Goal: Complete Application Form: Complete application form

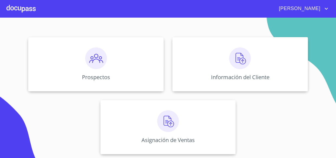
scroll to position [51, 0]
click at [316, 7] on span "[PERSON_NAME]" at bounding box center [299, 8] width 48 height 9
click at [311, 28] on div at bounding box center [168, 79] width 336 height 158
click at [108, 71] on div "Prospectos" at bounding box center [95, 64] width 135 height 54
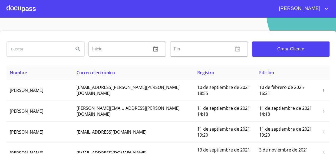
click at [293, 53] on button "Crear Cliente" at bounding box center [291, 48] width 78 height 15
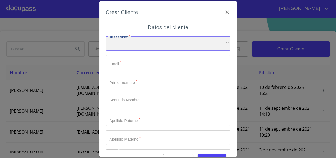
click at [159, 45] on div "​" at bounding box center [168, 43] width 125 height 15
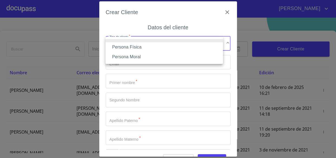
click at [153, 44] on li "Persona Física" at bounding box center [163, 47] width 117 height 10
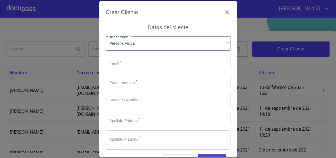
click at [143, 57] on input "Tipo de cliente   *" at bounding box center [168, 62] width 125 height 15
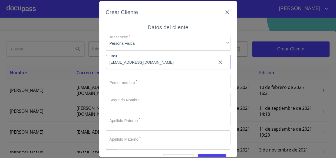
type input "lalogg1902@hotmail.com"
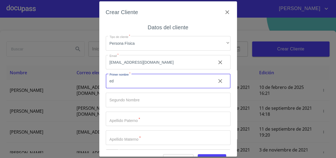
type input "e"
type input "[PERSON_NAME]"
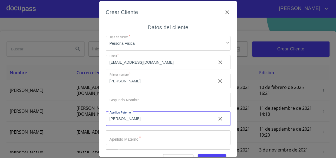
type input "[PERSON_NAME]"
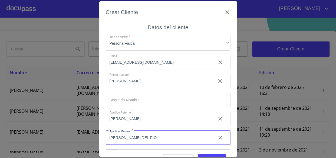
type input "[PERSON_NAME] DEL RIO"
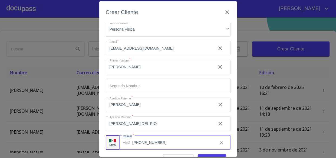
type input "[PHONE_NUMBER]"
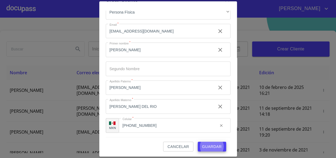
scroll to position [14, 0]
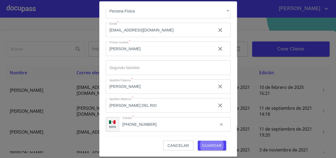
click at [208, 144] on span "Guardar" at bounding box center [212, 145] width 20 height 7
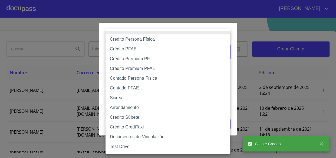
drag, startPoint x: 228, startPoint y: 53, endPoint x: 221, endPoint y: 54, distance: 7.5
click at [227, 53] on body "Brian Inicio ​ Fin ​ Crear Cliente Nombre Correo electrónico Registro Edición E…" at bounding box center [168, 79] width 336 height 158
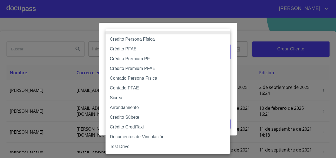
click at [141, 41] on li "Crédito Persona Física" at bounding box center [167, 39] width 125 height 10
type input "6009fb3c7d1714eb8809aa97"
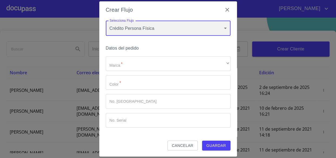
scroll to position [3, 0]
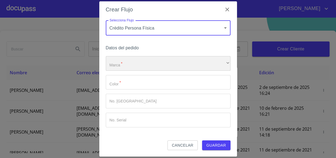
click at [146, 65] on div "​" at bounding box center [168, 63] width 125 height 15
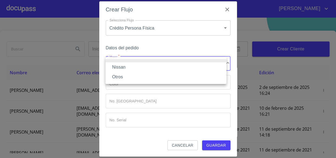
click at [145, 76] on li "Otros" at bounding box center [165, 77] width 121 height 10
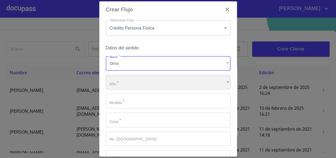
click at [153, 79] on div "​" at bounding box center [168, 82] width 125 height 15
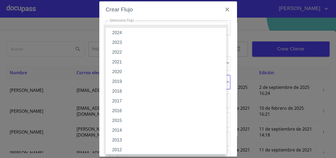
click at [127, 33] on li "2024" at bounding box center [167, 33] width 125 height 10
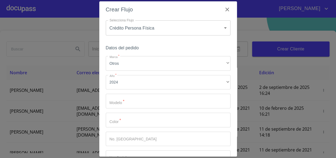
click at [128, 108] on div "Marca   * Otros ​ Año   * 2024 ​ Modelo   * ​ Color   * ​ No. Pedido ​ No. Seri…" at bounding box center [168, 110] width 125 height 109
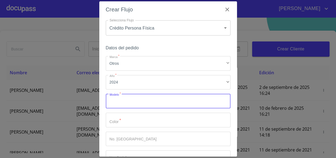
click at [131, 102] on input "Marca   *" at bounding box center [168, 101] width 125 height 15
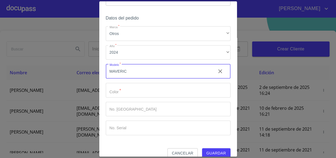
scroll to position [40, 0]
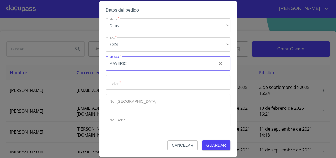
type input "MAVERIC"
click at [147, 71] on input "Marca   *" at bounding box center [159, 63] width 106 height 15
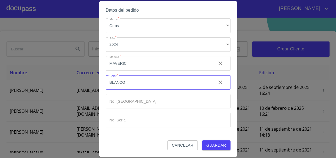
type input "BLANCO"
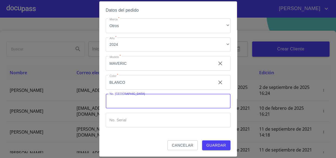
click at [219, 144] on span "Guardar" at bounding box center [216, 145] width 20 height 7
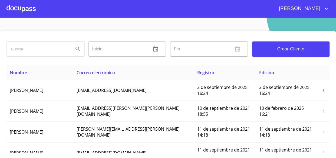
scroll to position [0, 0]
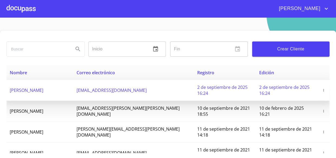
click at [43, 87] on span "[PERSON_NAME]" at bounding box center [27, 90] width 34 height 6
click at [197, 85] on span "2 de septiembre de 2025 16:24" at bounding box center [222, 90] width 50 height 12
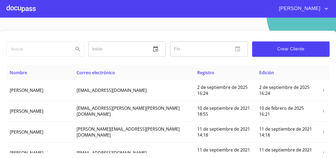
click at [24, 11] on div at bounding box center [20, 8] width 29 height 17
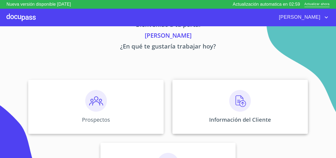
scroll to position [51, 0]
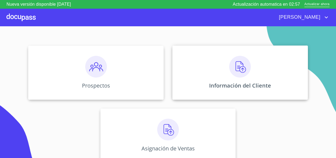
click at [193, 78] on div "Información del Cliente" at bounding box center [239, 72] width 135 height 54
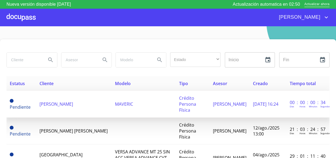
click at [143, 99] on td "MAVERIC" at bounding box center [144, 104] width 64 height 27
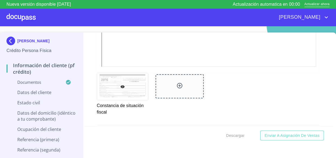
scroll to position [1597, 0]
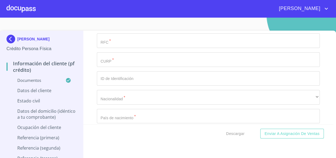
scroll to position [1770, 0]
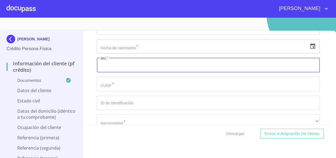
paste input "GARE790219P89"
type input "GARE790219P89"
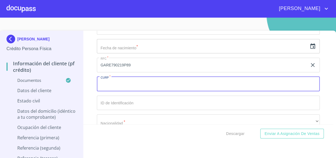
click at [107, 80] on input "Documento de identificación.   *" at bounding box center [208, 83] width 223 height 15
paste input "GARE790219HJCRXD00"
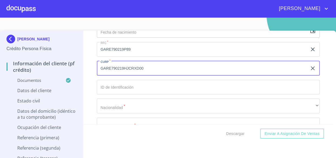
scroll to position [1819, 0]
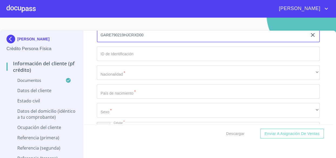
type input "GARE790219HJCRXD00"
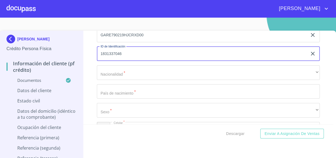
type input "1831337046"
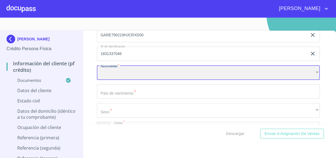
click at [131, 70] on div "​" at bounding box center [208, 72] width 223 height 15
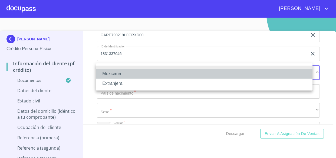
click at [129, 75] on li "Mexicana" at bounding box center [204, 74] width 217 height 10
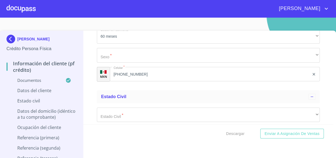
scroll to position [1869, 0]
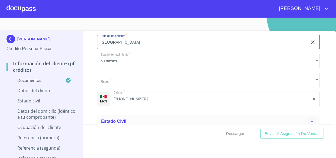
type input "[GEOGRAPHIC_DATA]"
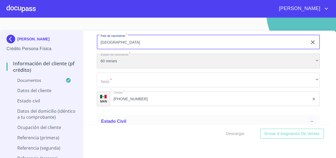
click at [135, 58] on div "60 meses" at bounding box center [208, 61] width 223 height 15
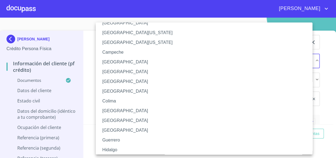
scroll to position [24, 0]
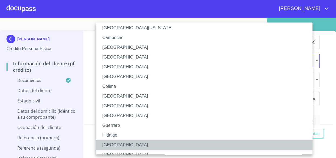
click at [115, 141] on li "[GEOGRAPHIC_DATA]" at bounding box center [206, 145] width 220 height 10
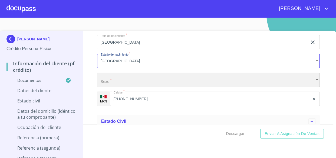
click at [129, 78] on div "​" at bounding box center [208, 79] width 223 height 15
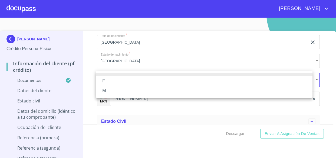
click at [119, 89] on li "M" at bounding box center [204, 91] width 217 height 10
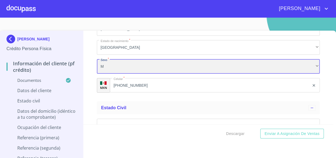
scroll to position [1918, 0]
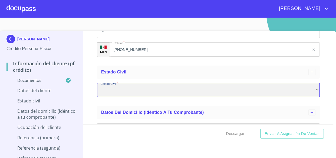
click at [126, 88] on div "​" at bounding box center [208, 90] width 223 height 15
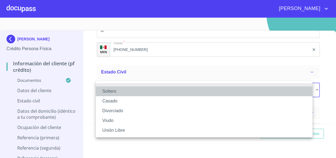
click at [114, 92] on li "Soltero" at bounding box center [204, 91] width 217 height 10
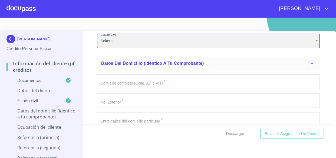
scroll to position [1967, 0]
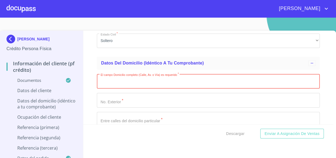
paste input "RINC DEL [PERSON_NAME]"
click at [108, 79] on input "RINC DEL [PERSON_NAME]" at bounding box center [202, 81] width 211 height 15
click at [132, 78] on input "RINC DEL [PERSON_NAME]" at bounding box center [202, 81] width 211 height 15
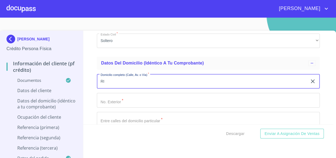
type input "R"
type input "C PSE DE LOS VIRREYES"
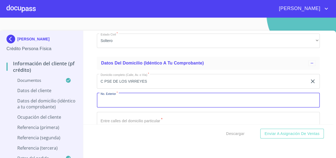
click at [134, 95] on input "Documento de identificación.   *" at bounding box center [208, 100] width 223 height 15
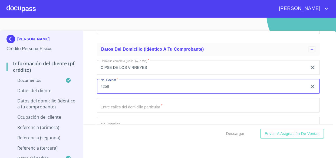
scroll to position [1992, 0]
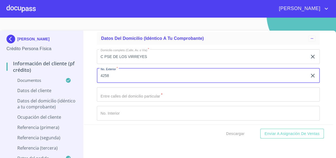
type input "4258"
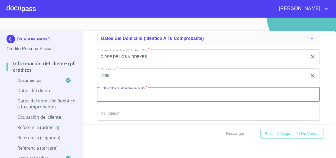
click at [138, 96] on input "Documento de identificación.   *" at bounding box center [208, 94] width 223 height 15
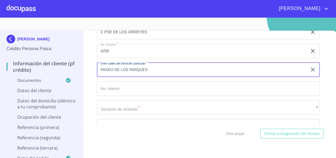
type input "PASEO DE LOS PARQUES"
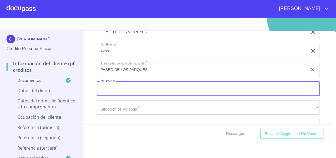
type input "A"
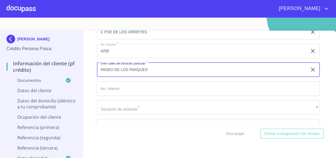
click at [187, 68] on input "PASEO DE LOS PARQUES" at bounding box center [202, 69] width 211 height 15
type input "PASEO DE LOS PARQUES Y AV PATRIA"
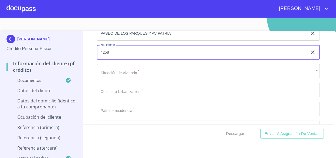
scroll to position [2065, 0]
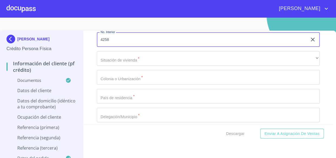
type input "4258"
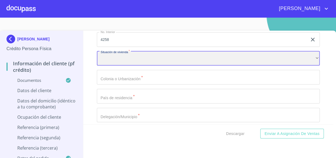
click at [127, 59] on div "​" at bounding box center [208, 58] width 223 height 15
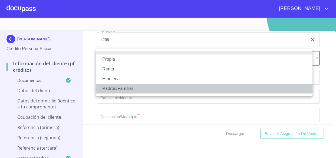
click at [116, 87] on li "Padres/Familiar" at bounding box center [204, 89] width 217 height 10
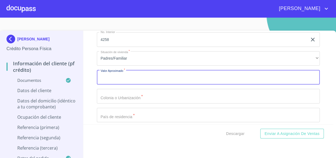
click at [122, 73] on input "Documento de identificación.   *" at bounding box center [208, 77] width 223 height 15
type input "$1,200,000"
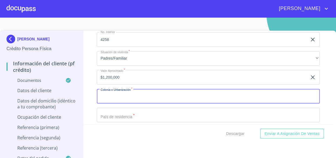
click at [131, 89] on input "Documento de identificación.   *" at bounding box center [208, 96] width 223 height 15
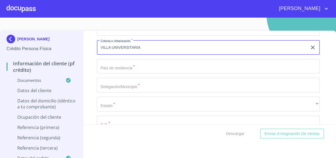
scroll to position [2114, 0]
type input "VILLA UNIVERSITARIA"
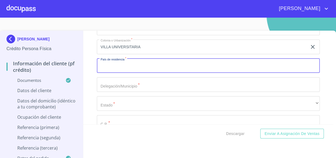
click at [135, 68] on input "Documento de identificación.   *" at bounding box center [208, 65] width 223 height 15
type input "[GEOGRAPHIC_DATA]"
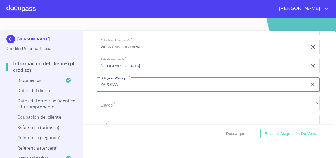
type input "ZAPOPAN"
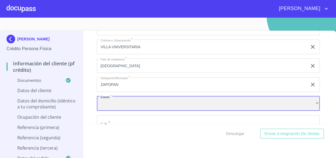
click at [122, 96] on div "​" at bounding box center [208, 103] width 223 height 15
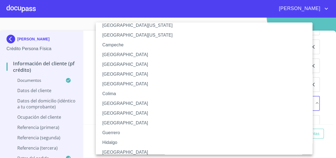
scroll to position [49, 0]
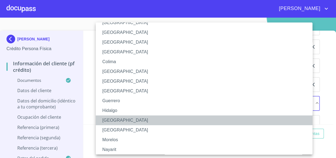
click at [110, 117] on li "[GEOGRAPHIC_DATA]" at bounding box center [206, 120] width 220 height 10
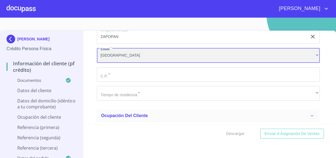
scroll to position [2163, 0]
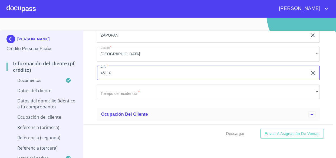
type input "45110"
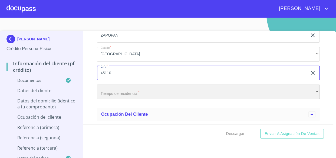
click at [124, 89] on div "​" at bounding box center [208, 91] width 223 height 15
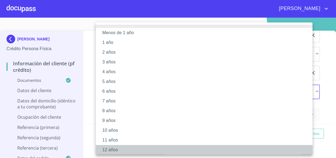
click at [112, 151] on li "12 años" at bounding box center [206, 150] width 220 height 10
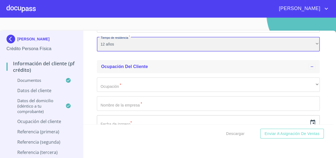
scroll to position [2213, 0]
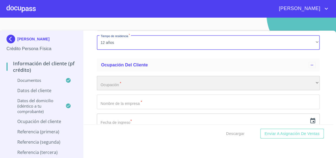
click at [146, 81] on div "​" at bounding box center [208, 83] width 223 height 15
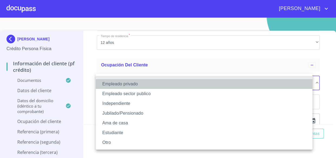
click at [144, 83] on li "Empleado privado" at bounding box center [204, 84] width 217 height 10
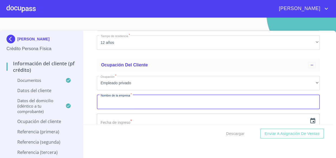
click at [138, 99] on input "Documento de identificación.   *" at bounding box center [208, 101] width 223 height 15
type input "J"
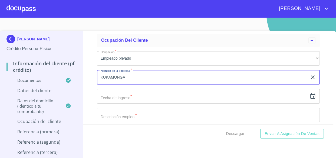
type input "KUKAMONGA"
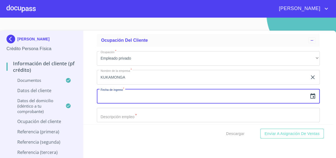
click at [116, 91] on input "text" at bounding box center [202, 96] width 211 height 15
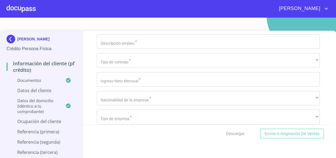
scroll to position [2262, 0]
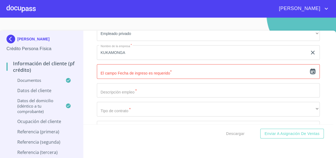
click at [309, 68] on icon "button" at bounding box center [312, 71] width 6 height 6
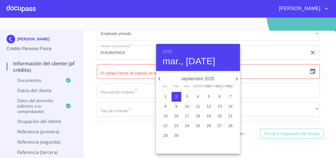
click at [252, 92] on div at bounding box center [168, 79] width 336 height 158
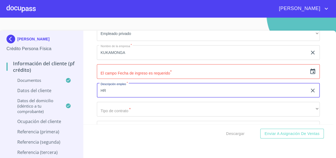
type input "H"
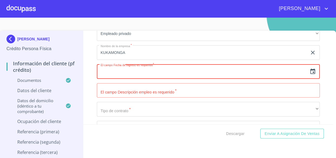
click at [138, 73] on input "text" at bounding box center [202, 71] width 211 height 15
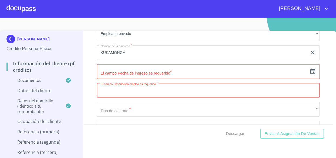
click at [130, 89] on input "Documento de identificación.   *" at bounding box center [208, 90] width 223 height 15
type input "AUDITOR"
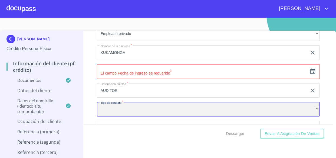
click at [220, 110] on div "​" at bounding box center [208, 109] width 223 height 15
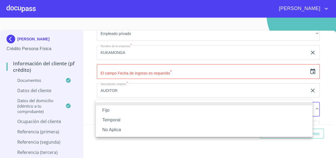
click at [116, 108] on li "Fijo" at bounding box center [204, 110] width 217 height 10
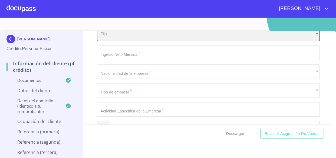
scroll to position [2335, 0]
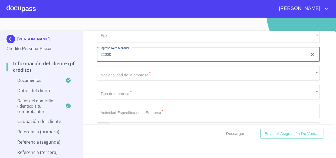
type input "22000"
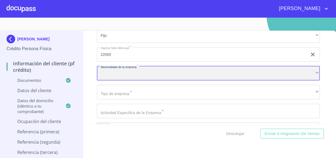
click at [110, 73] on div "​" at bounding box center [208, 73] width 223 height 15
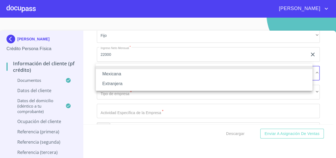
click at [128, 75] on li "Mexicana" at bounding box center [204, 74] width 217 height 10
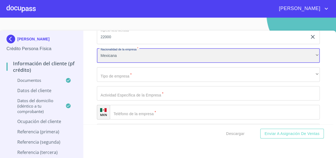
scroll to position [2360, 0]
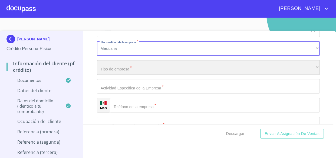
click at [125, 67] on div "​" at bounding box center [208, 67] width 223 height 15
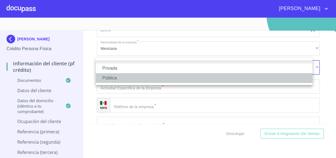
click at [119, 75] on li "Pública" at bounding box center [204, 78] width 217 height 10
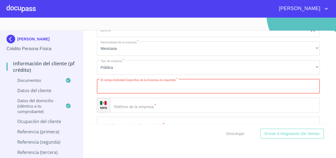
click at [109, 82] on input "Documento de identificación.   *" at bounding box center [208, 86] width 223 height 15
paste input "productos naturistas"
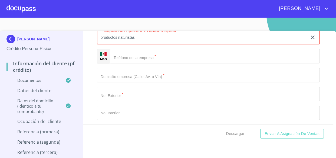
scroll to position [2409, 0]
type input "productos naturistas"
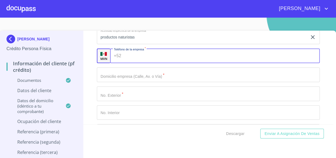
click at [124, 56] on input "Documento de identificación.   *" at bounding box center [221, 55] width 196 height 15
type input "[PHONE_NUMBER]"
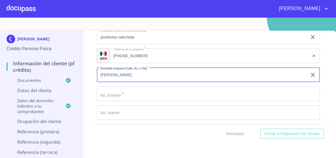
click at [127, 73] on input "[PERSON_NAME]" at bounding box center [202, 74] width 211 height 15
click at [135, 72] on input "[PERSON_NAME]" at bounding box center [202, 74] width 211 height 15
type input "[PERSON_NAME]"
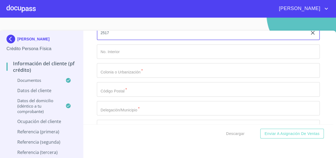
scroll to position [2483, 0]
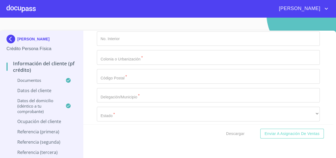
type input "2517"
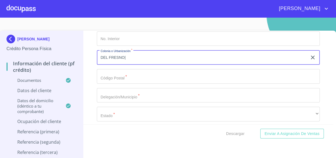
type input "DEL FRESNO|"
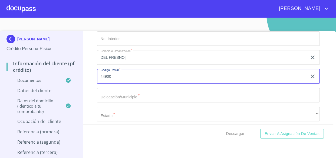
type input "44900"
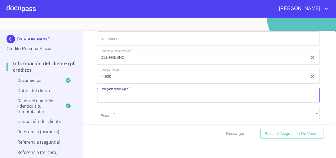
click at [142, 88] on input "Documento de identificación.   *" at bounding box center [208, 95] width 223 height 15
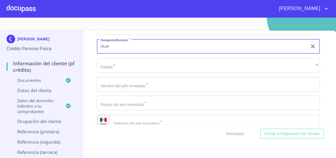
scroll to position [2532, 0]
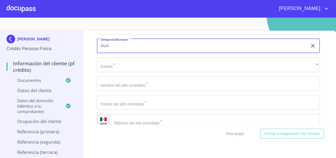
type input "GUA"
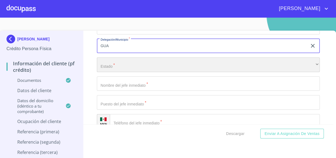
click at [141, 63] on div "​" at bounding box center [208, 64] width 223 height 15
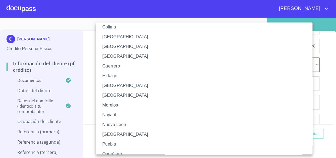
scroll to position [98, 0]
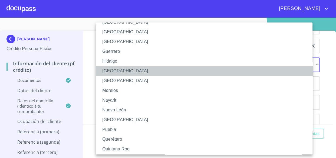
click at [127, 70] on li "[GEOGRAPHIC_DATA]" at bounding box center [206, 71] width 220 height 10
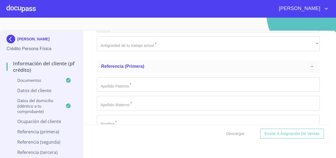
scroll to position [2630, 0]
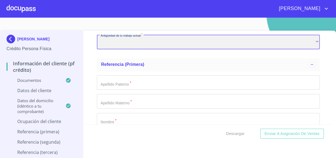
click at [161, 39] on div "​" at bounding box center [208, 42] width 223 height 15
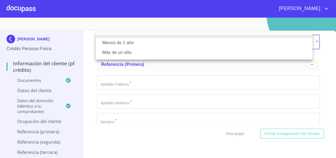
click at [134, 57] on ul "Menos de 1 año Más de un año" at bounding box center [204, 45] width 217 height 27
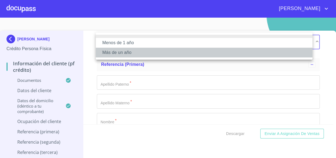
click at [141, 54] on li "Más de un año" at bounding box center [204, 53] width 217 height 10
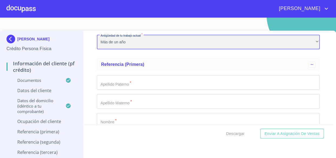
scroll to position [2655, 0]
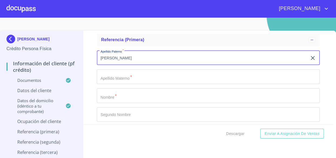
type input "[PERSON_NAME]"
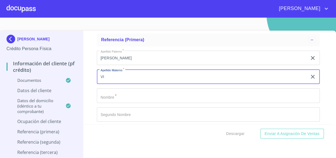
type input "V"
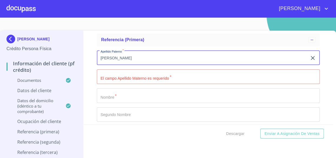
click at [136, 61] on input "[PERSON_NAME]" at bounding box center [202, 58] width 211 height 15
type input "J"
type input "[PERSON_NAME]"
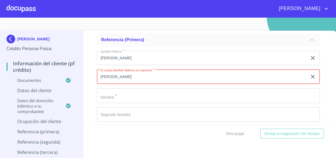
type input "[PERSON_NAME]"
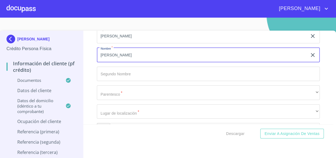
scroll to position [2704, 0]
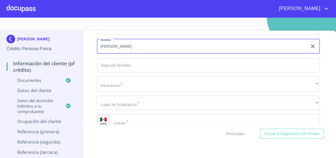
type input "[PERSON_NAME]"
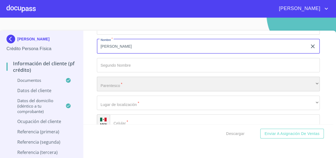
click at [129, 84] on div "​" at bounding box center [208, 83] width 223 height 15
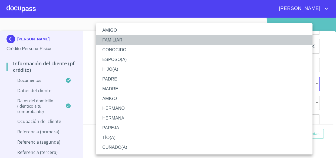
click at [121, 37] on li "FAMILIAR" at bounding box center [204, 40] width 217 height 10
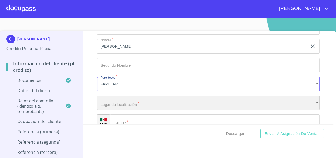
click at [124, 101] on div "​" at bounding box center [208, 102] width 223 height 15
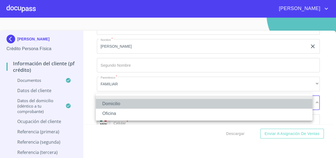
click at [129, 104] on li "Domicilio" at bounding box center [204, 104] width 217 height 10
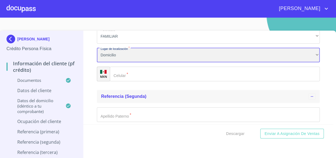
scroll to position [2753, 0]
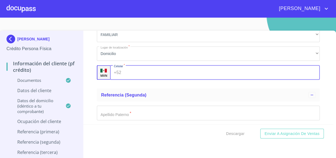
click at [139, 69] on input "Documento de identificación.   *" at bounding box center [221, 72] width 196 height 15
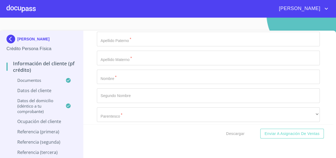
type input "[PHONE_NUMBER]"
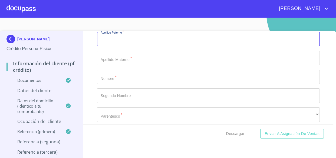
click at [128, 39] on input "Documento de identificación.   *" at bounding box center [208, 39] width 223 height 15
type input "[PERSON_NAME]"
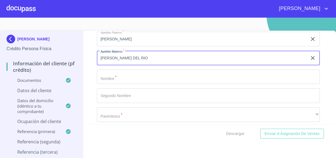
type input "[PERSON_NAME] DEL RIO"
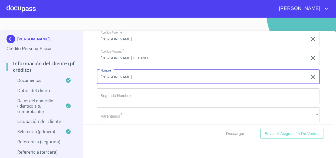
type input "[PERSON_NAME]"
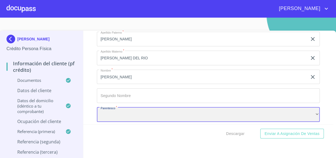
click at [179, 107] on div "​" at bounding box center [208, 114] width 223 height 15
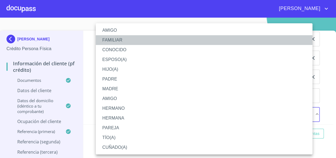
click at [117, 38] on li "FAMILIAR" at bounding box center [204, 40] width 217 height 10
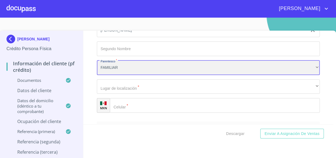
scroll to position [2876, 0]
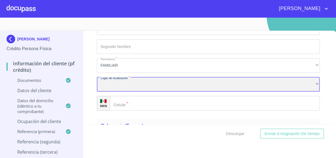
click at [128, 78] on div "​" at bounding box center [208, 84] width 223 height 15
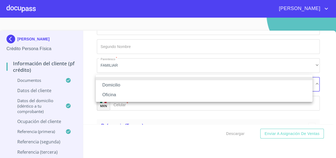
click at [131, 82] on li "Domicilio" at bounding box center [204, 85] width 217 height 10
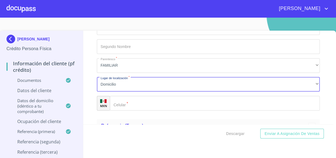
click at [125, 98] on input "Documento de identificación.   *" at bounding box center [215, 103] width 210 height 15
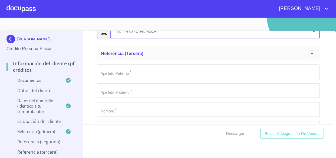
scroll to position [2950, 0]
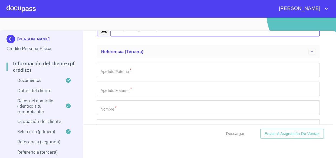
type input "[PHONE_NUMBER]"
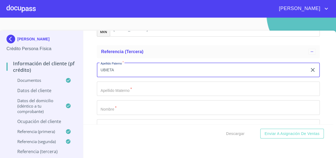
type input "UBIETA"
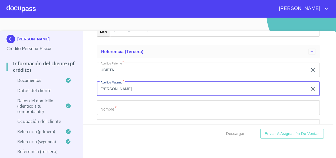
type input "[PERSON_NAME]"
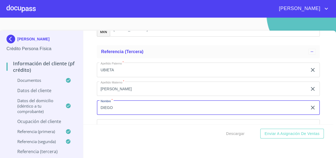
type input "DIEGO"
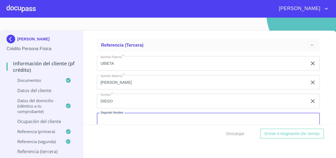
scroll to position [3014, 0]
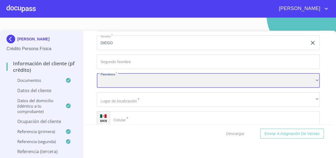
click at [134, 79] on div "​" at bounding box center [208, 80] width 223 height 15
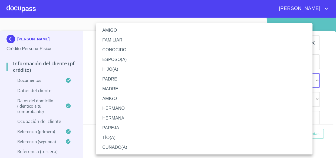
click at [122, 38] on li "FAMILIAR" at bounding box center [204, 40] width 217 height 10
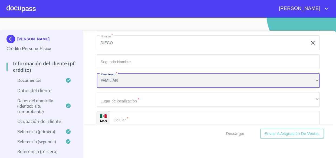
scroll to position [3039, 0]
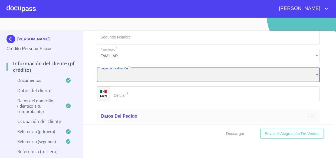
click at [131, 77] on div "​" at bounding box center [208, 74] width 223 height 15
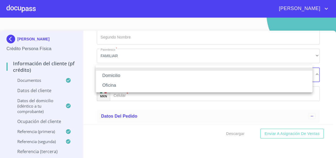
click at [128, 84] on li "Oficina" at bounding box center [204, 85] width 217 height 10
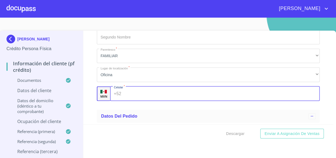
click at [132, 89] on input "Documento de identificación.   *" at bounding box center [221, 93] width 196 height 15
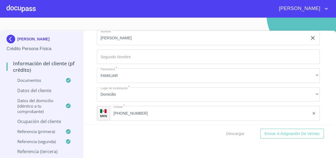
scroll to position [2719, 0]
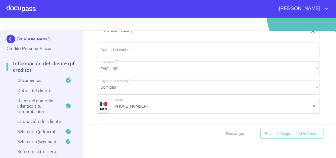
type input "[PHONE_NUMBER]"
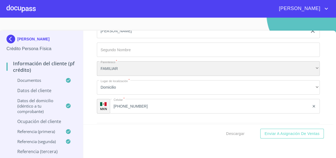
click at [138, 65] on div "FAMILIAR" at bounding box center [208, 68] width 223 height 15
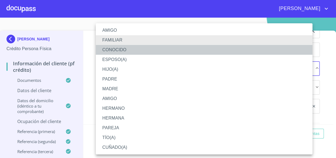
click at [123, 50] on li "CONOCIDO" at bounding box center [204, 50] width 217 height 10
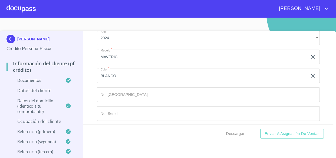
scroll to position [7, 0]
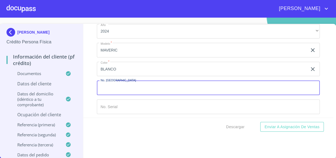
click at [138, 84] on input "Documento de identificación.   *" at bounding box center [208, 87] width 223 height 15
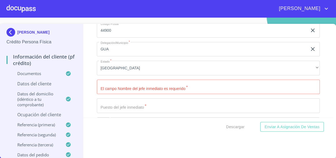
scroll to position [2515, 0]
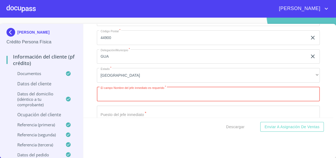
click at [201, 93] on input "Documento de identificación.   *" at bounding box center [208, 94] width 223 height 15
type input "YAKY"
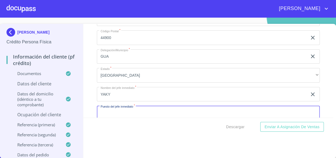
click at [190, 115] on input "Documento de identificación.   *" at bounding box center [208, 112] width 223 height 15
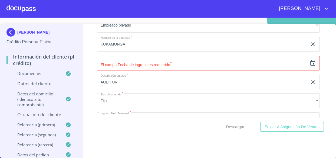
scroll to position [2269, 0]
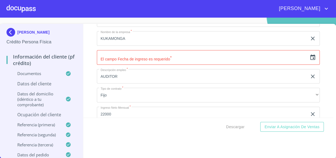
type input "RECURSOS HUMANOS"
click at [187, 55] on input "text" at bounding box center [202, 57] width 211 height 15
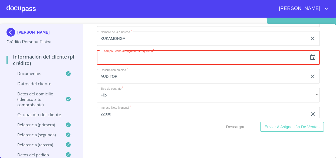
click at [187, 55] on input "text" at bounding box center [202, 57] width 211 height 15
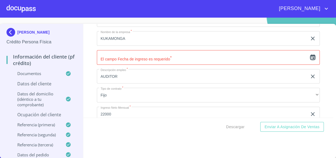
click at [309, 57] on icon "button" at bounding box center [312, 57] width 6 height 6
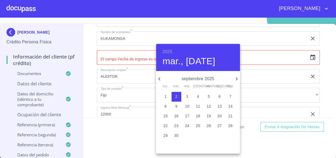
click at [257, 50] on div at bounding box center [168, 79] width 336 height 158
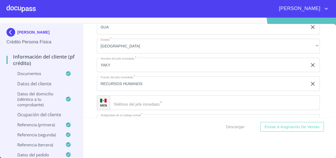
scroll to position [2539, 0]
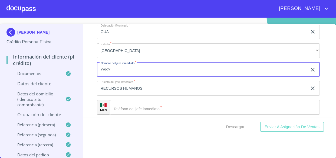
click at [129, 70] on input "YAKY" at bounding box center [202, 69] width 211 height 15
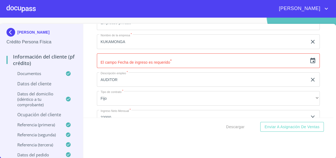
scroll to position [2245, 0]
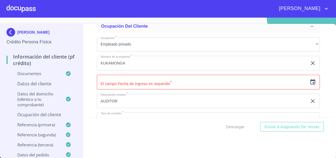
type input "[PERSON_NAME]"
click at [134, 75] on input "text" at bounding box center [202, 82] width 211 height 15
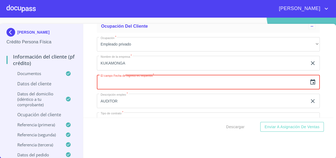
click at [310, 79] on icon "button" at bounding box center [312, 81] width 5 height 5
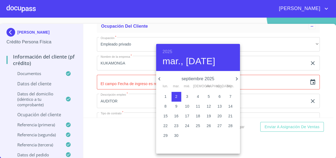
click at [165, 51] on h6 "2025" at bounding box center [167, 52] width 10 height 8
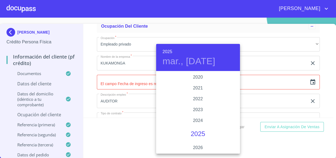
scroll to position [1000, 0]
click at [197, 103] on div "2020" at bounding box center [198, 104] width 84 height 11
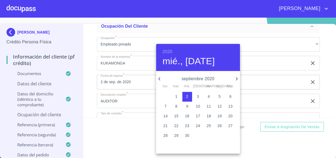
click at [159, 79] on icon "button" at bounding box center [159, 78] width 6 height 6
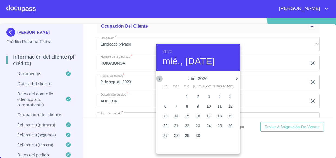
click at [159, 79] on icon "button" at bounding box center [159, 78] width 6 height 6
click at [166, 133] on p "24" at bounding box center [165, 134] width 4 height 5
type input "24 de feb. de 2020"
click at [252, 89] on div at bounding box center [168, 79] width 336 height 158
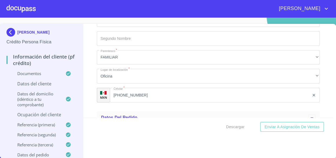
scroll to position [3154, 0]
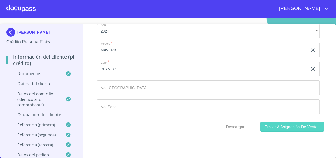
click at [270, 126] on span "Enviar a Asignación de Ventas" at bounding box center [291, 126] width 55 height 7
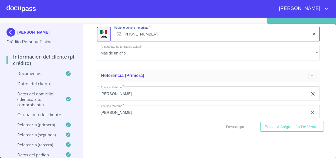
scroll to position [2711, 0]
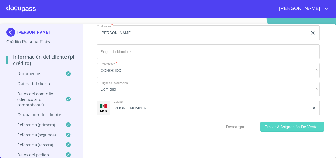
type input "[PHONE_NUMBER]"
click at [285, 126] on span "Enviar a Asignación de Ventas" at bounding box center [291, 126] width 55 height 7
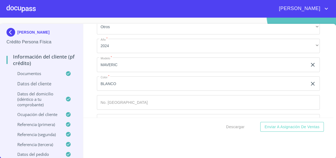
scroll to position [3154, 0]
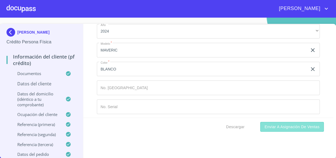
click at [270, 122] on button "Enviar a Asignación de Ventas" at bounding box center [292, 127] width 64 height 10
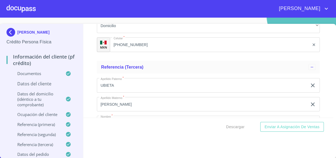
scroll to position [2933, 0]
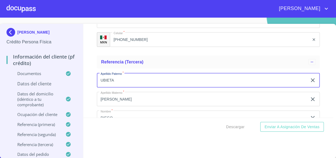
click at [102, 76] on input "UBIETA" at bounding box center [202, 80] width 211 height 15
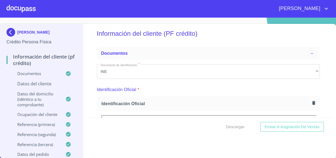
scroll to position [0, 0]
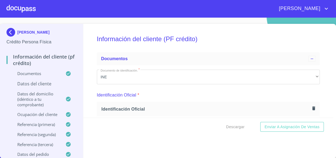
type input "[PERSON_NAME]"
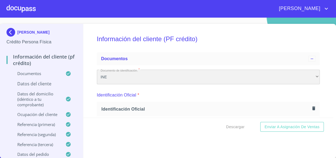
click at [142, 76] on div "INE" at bounding box center [208, 76] width 223 height 15
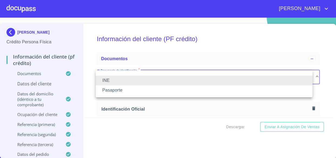
click at [142, 76] on li "INE" at bounding box center [204, 80] width 217 height 10
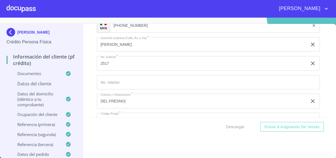
scroll to position [2457, 0]
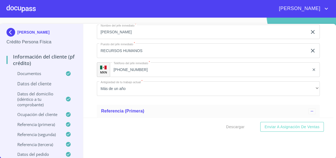
scroll to position [2580, 0]
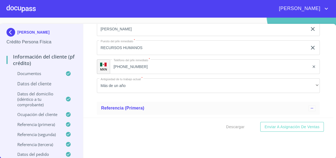
type input "DEL FRESNO"
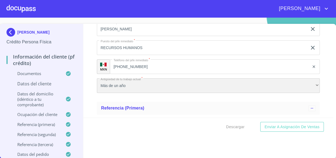
click at [134, 78] on div "Más de un año" at bounding box center [208, 85] width 223 height 15
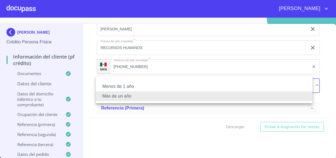
click at [132, 97] on li "Más de un año" at bounding box center [204, 96] width 217 height 10
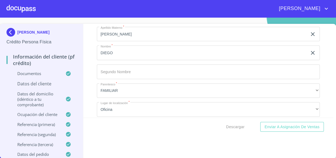
scroll to position [3047, 0]
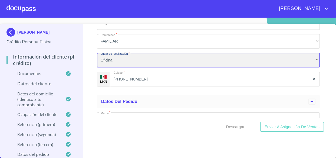
click at [147, 53] on div "Oficina" at bounding box center [208, 60] width 223 height 15
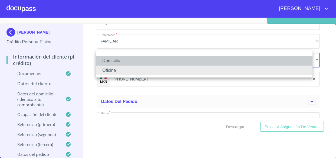
click at [135, 62] on li "Domicilio" at bounding box center [204, 61] width 217 height 10
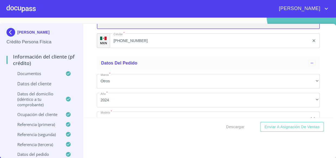
scroll to position [3096, 0]
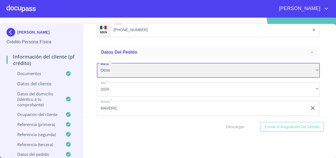
click at [135, 69] on div "Otros" at bounding box center [208, 70] width 223 height 15
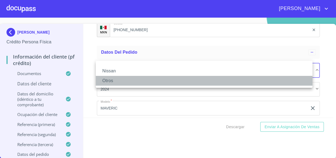
click at [136, 79] on li "Otros" at bounding box center [204, 81] width 217 height 10
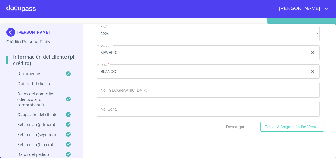
scroll to position [3154, 0]
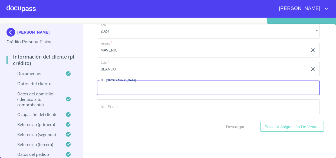
click at [137, 81] on input "Documento de identificación.   *" at bounding box center [208, 87] width 223 height 15
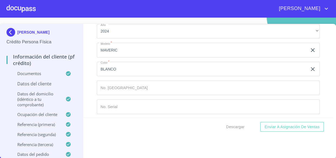
click at [52, 86] on p "Datos del cliente" at bounding box center [41, 84] width 70 height 6
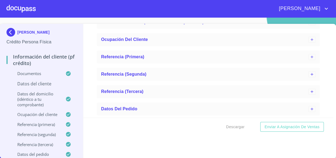
scroll to position [337, 0]
click at [52, 86] on p "Datos del cliente" at bounding box center [41, 84] width 70 height 6
click at [48, 84] on p "Datos del cliente" at bounding box center [41, 84] width 70 height 6
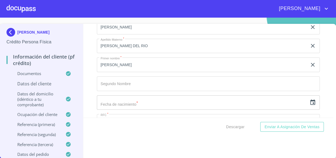
scroll to position [116, 0]
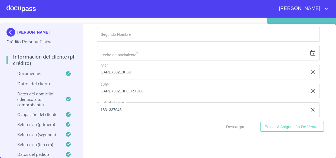
click at [309, 52] on icon "button" at bounding box center [312, 53] width 6 height 6
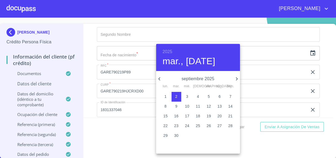
click at [165, 50] on h6 "2025" at bounding box center [167, 52] width 10 height 8
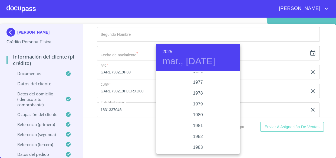
scroll to position [532, 0]
click at [198, 126] on div "1979" at bounding box center [198, 128] width 84 height 11
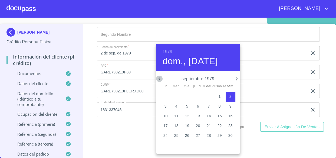
click at [158, 76] on icon "button" at bounding box center [159, 78] width 6 height 6
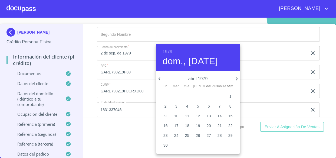
click at [158, 76] on icon "button" at bounding box center [159, 78] width 6 height 6
click at [208, 95] on p "2" at bounding box center [209, 96] width 2 height 5
type input "2 de feb. de 1979"
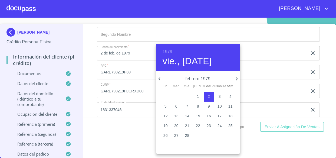
click at [252, 108] on div at bounding box center [168, 79] width 336 height 158
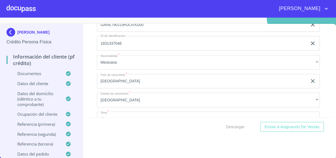
scroll to position [214, 0]
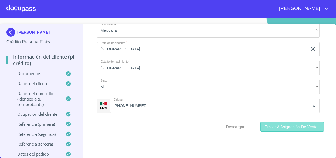
click at [299, 128] on span "Enviar a Asignación de Ventas" at bounding box center [291, 126] width 55 height 7
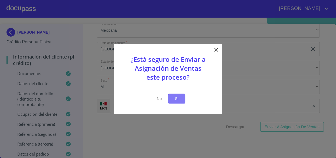
click at [181, 100] on button "Si" at bounding box center [176, 98] width 17 height 10
